Goal: Task Accomplishment & Management: Use online tool/utility

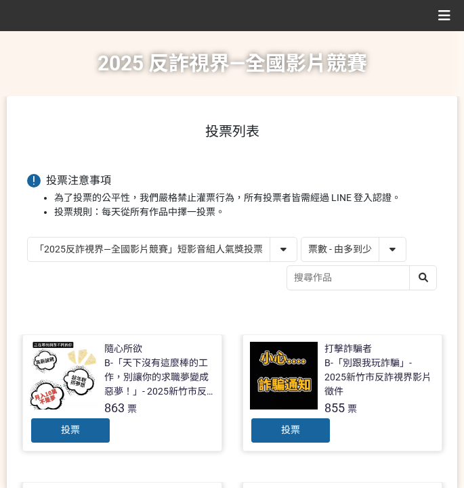
select select "vote"
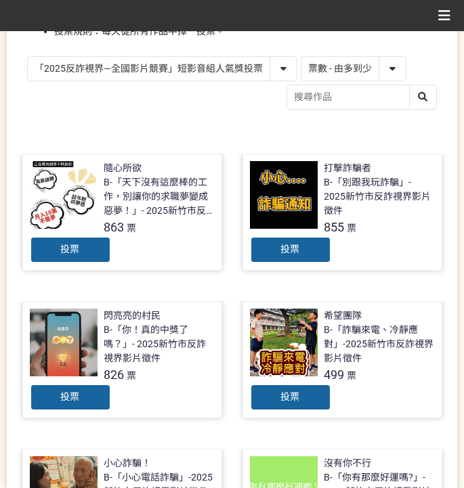
click at [169, 72] on select "「2025反詐視界—全國影片競賽」短影音組人氣獎投票 「2025反詐視界—全國影片競賽」短片組人氣獎投票" at bounding box center [162, 69] width 269 height 24
click at [28, 57] on select "「2025反詐視界—全國影片競賽」短影音組人氣獎投票 「2025反詐視界—全國影片競賽」短片組人氣獎投票" at bounding box center [162, 69] width 269 height 24
click at [271, 238] on div "投票" at bounding box center [290, 249] width 81 height 27
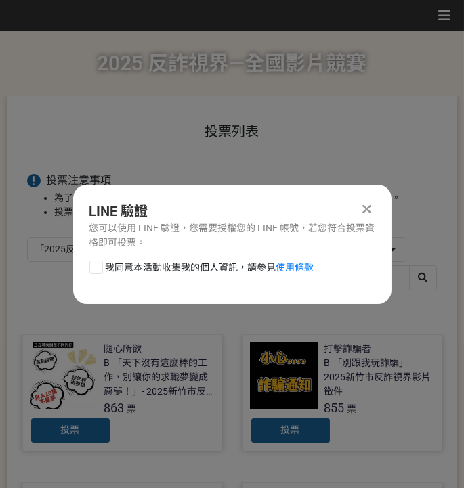
click at [188, 265] on span "我同意本活動收集我的個人資訊，請參見 使用條款" at bounding box center [210, 268] width 209 height 14
click at [99, 265] on input "我同意本活動收集我的個人資訊，請參見 使用條款" at bounding box center [94, 267] width 9 height 9
checkbox input "false"
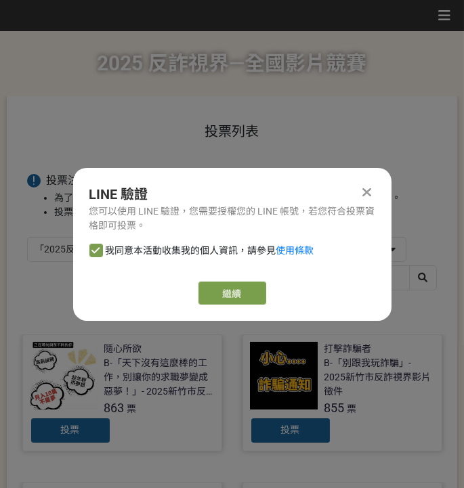
click at [235, 280] on div "LINE 驗證 您可以使用 LINE 驗證，您需要授權您的 LINE 帳號，若您符合投票資格即可投票。 我同意本活動收集我的個人資訊，請參見 使用條款 繼續" at bounding box center [232, 244] width 318 height 153
click at [232, 295] on link "繼續" at bounding box center [232, 293] width 68 height 23
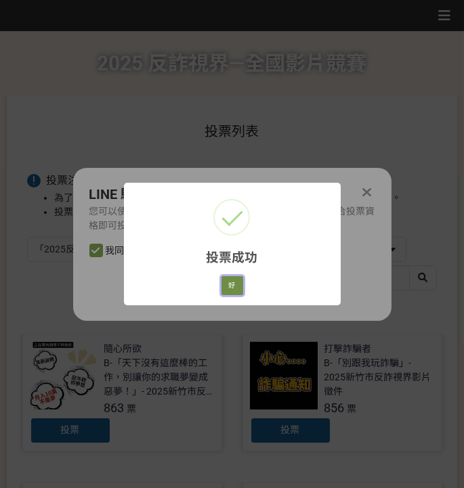
click at [225, 285] on button "好" at bounding box center [232, 285] width 22 height 19
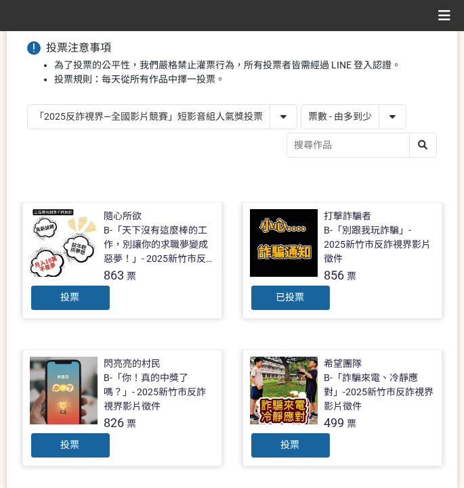
scroll to position [154, 0]
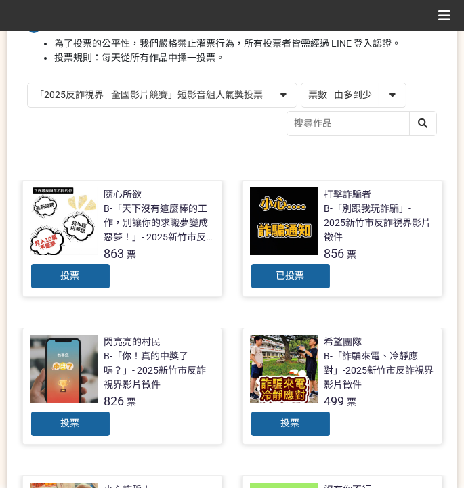
click at [261, 136] on div "「2025反詐視界—全國影片競賽」短影音組人氣獎投票 「2025反詐視界—全國影片競賽」短片組人氣獎投票 作品 - 由新到舊 作品 - 由舊到新 票數 - 由…" at bounding box center [232, 111] width 410 height 57
click at [259, 87] on select "「2025反詐視界—全國影片競賽」短影音組人氣獎投票 「2025反詐視界—全國影片競賽」短片組人氣獎投票" at bounding box center [162, 95] width 269 height 24
select select "13146"
click at [28, 83] on select "「2025反詐視界—全國影片競賽」短影音組人氣獎投票 「2025反詐視界—全國影片競賽」短片組人氣獎投票" at bounding box center [162, 95] width 269 height 24
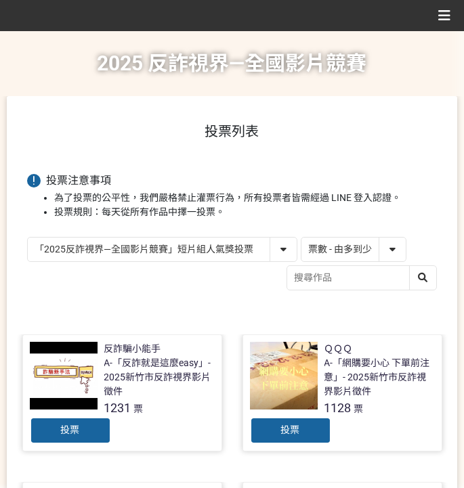
click at [69, 425] on span "投票" at bounding box center [70, 430] width 19 height 11
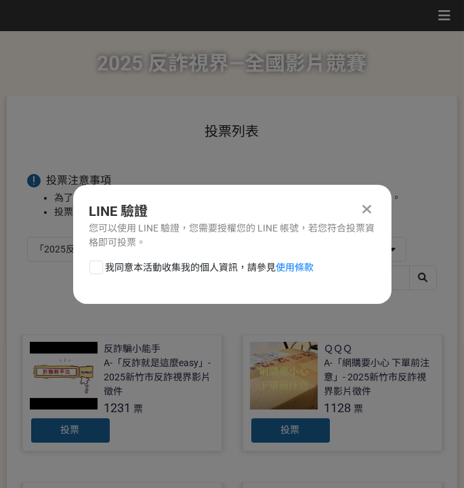
click at [137, 261] on span "我同意本活動收集我的個人資訊，請參見 使用條款" at bounding box center [210, 268] width 209 height 14
click at [99, 263] on input "我同意本活動收集我的個人資訊，請參見 使用條款" at bounding box center [94, 267] width 9 height 9
checkbox input "false"
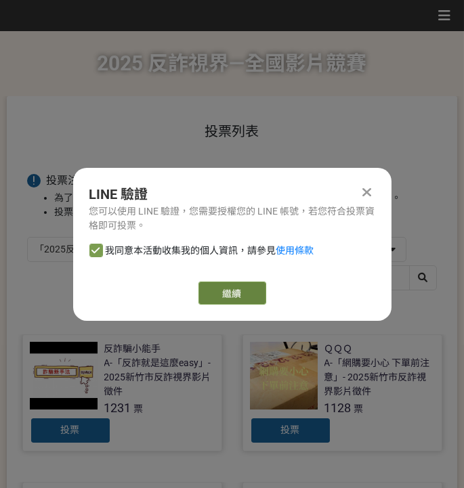
click at [211, 289] on link "繼續" at bounding box center [232, 293] width 68 height 23
